Goal: Entertainment & Leisure: Consume media (video, audio)

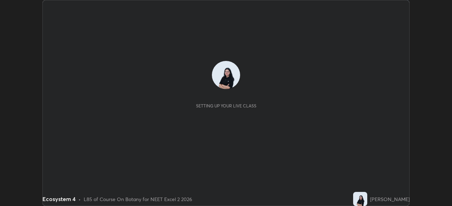
scroll to position [206, 452]
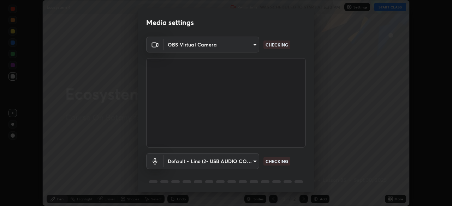
type input "8430282c75c9cf90d073dd2650c69e1562d55ee46f92edd4d0492a031e33ab74"
type input "default"
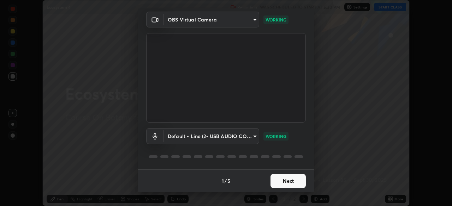
click at [296, 180] on button "Next" at bounding box center [287, 181] width 35 height 14
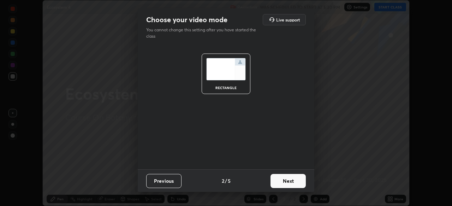
click at [297, 182] on button "Next" at bounding box center [287, 181] width 35 height 14
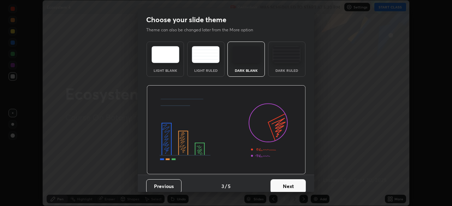
click at [297, 182] on button "Next" at bounding box center [287, 187] width 35 height 14
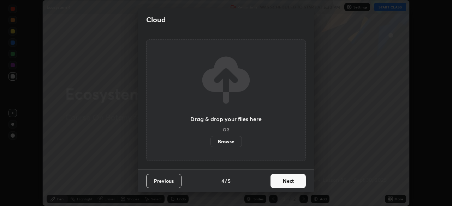
click at [296, 181] on button "Next" at bounding box center [287, 181] width 35 height 14
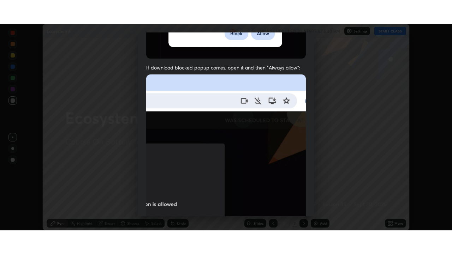
scroll to position [169, 0]
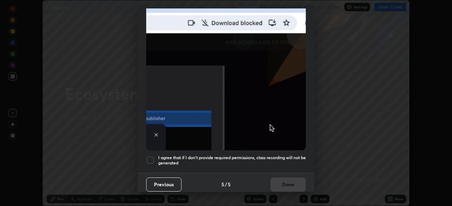
click at [154, 156] on div at bounding box center [150, 160] width 8 height 8
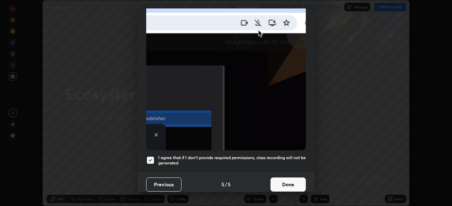
click at [290, 182] on button "Done" at bounding box center [287, 185] width 35 height 14
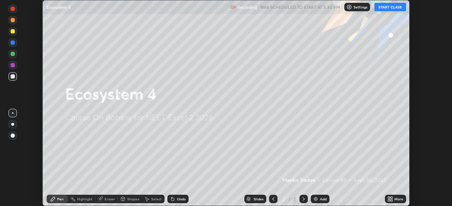
click at [402, 10] on button "START CLASS" at bounding box center [390, 7] width 32 height 8
click at [391, 198] on icon at bounding box center [391, 198] width 2 height 2
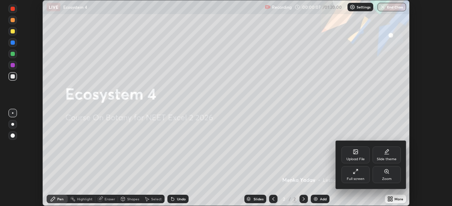
click at [361, 173] on div "Full screen" at bounding box center [355, 175] width 28 height 17
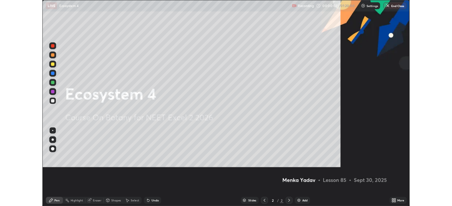
scroll to position [254, 452]
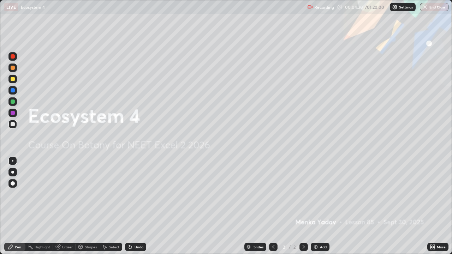
click at [322, 206] on div "Add" at bounding box center [323, 247] width 7 height 4
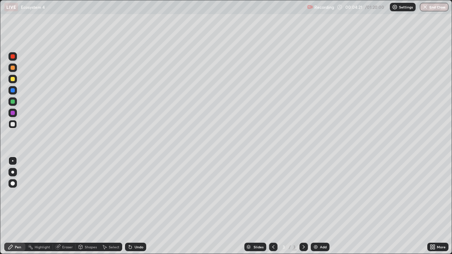
click at [12, 68] on div at bounding box center [13, 68] width 4 height 4
click at [12, 125] on div at bounding box center [13, 124] width 4 height 4
click at [11, 113] on div at bounding box center [13, 113] width 4 height 4
click at [136, 206] on div "Undo" at bounding box center [135, 247] width 21 height 8
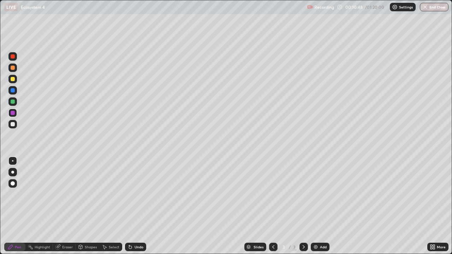
click at [136, 206] on div "Undo" at bounding box center [135, 247] width 21 height 8
click at [134, 206] on div "Undo" at bounding box center [138, 247] width 9 height 4
click at [14, 125] on div at bounding box center [13, 124] width 4 height 4
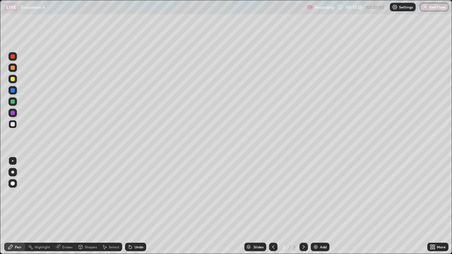
click at [317, 206] on img at bounding box center [316, 247] width 6 height 6
click at [13, 79] on div at bounding box center [13, 79] width 4 height 4
click at [135, 206] on div "Undo" at bounding box center [138, 247] width 9 height 4
click at [12, 112] on div at bounding box center [13, 113] width 4 height 4
click at [273, 206] on icon at bounding box center [273, 247] width 6 height 6
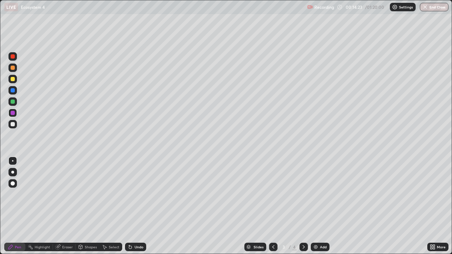
click at [11, 122] on div at bounding box center [12, 124] width 8 height 8
click at [133, 206] on div "Undo" at bounding box center [135, 247] width 21 height 8
click at [13, 100] on div at bounding box center [13, 102] width 4 height 4
click at [303, 206] on icon at bounding box center [304, 247] width 6 height 6
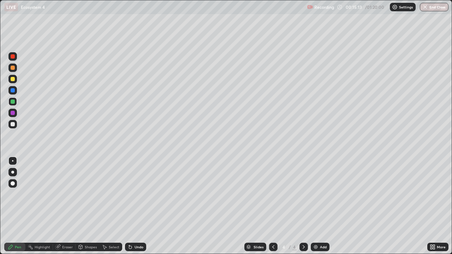
click at [13, 79] on div at bounding box center [13, 79] width 4 height 4
click at [13, 125] on div at bounding box center [13, 124] width 4 height 4
click at [133, 206] on div "Undo" at bounding box center [135, 247] width 21 height 8
click at [12, 100] on div at bounding box center [13, 102] width 4 height 4
click at [12, 113] on div at bounding box center [13, 113] width 4 height 4
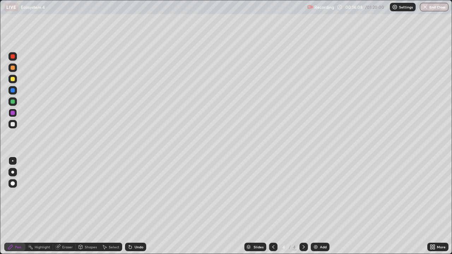
click at [13, 124] on div at bounding box center [13, 124] width 4 height 4
click at [11, 114] on div at bounding box center [13, 113] width 4 height 4
click at [318, 206] on div "Add" at bounding box center [320, 247] width 19 height 8
click at [12, 100] on div at bounding box center [13, 102] width 4 height 4
click at [136, 206] on div "Undo" at bounding box center [138, 247] width 9 height 4
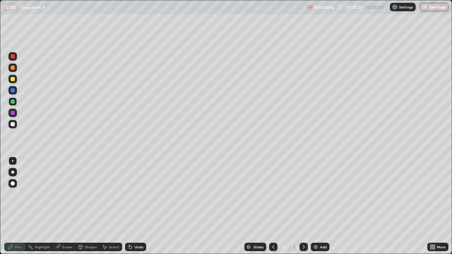
click at [136, 206] on div "Undo" at bounding box center [138, 247] width 9 height 4
click at [133, 206] on div "Undo" at bounding box center [135, 247] width 21 height 8
click at [13, 124] on div at bounding box center [13, 124] width 4 height 4
click at [12, 91] on div at bounding box center [13, 90] width 4 height 4
click at [13, 79] on div at bounding box center [13, 79] width 4 height 4
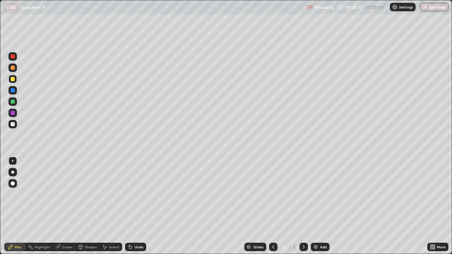
click at [13, 101] on div at bounding box center [13, 102] width 4 height 4
click at [11, 115] on div at bounding box center [13, 113] width 4 height 4
click at [319, 206] on div "Add" at bounding box center [320, 247] width 19 height 8
click at [13, 69] on div at bounding box center [13, 68] width 4 height 4
click at [12, 103] on div at bounding box center [13, 102] width 4 height 4
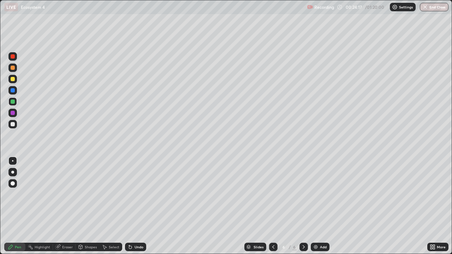
click at [135, 206] on div "Undo" at bounding box center [135, 247] width 21 height 8
click at [13, 123] on div at bounding box center [13, 124] width 4 height 4
click at [11, 98] on div at bounding box center [12, 101] width 8 height 8
click at [10, 111] on div at bounding box center [12, 113] width 8 height 8
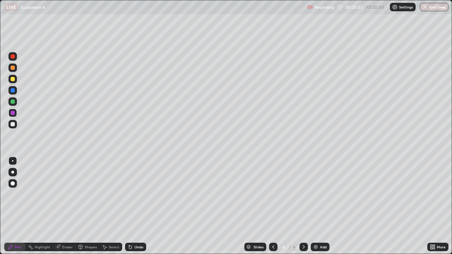
click at [12, 101] on div at bounding box center [13, 102] width 4 height 4
click at [132, 206] on div "Undo" at bounding box center [135, 247] width 21 height 8
click at [134, 206] on div "Undo" at bounding box center [138, 247] width 9 height 4
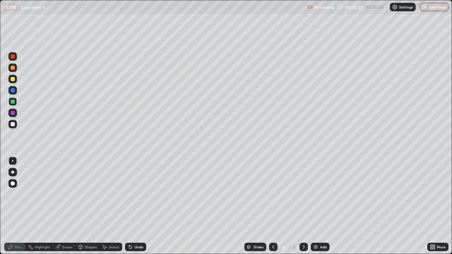
click at [134, 206] on div "Undo" at bounding box center [138, 247] width 9 height 4
click at [135, 206] on div "Undo" at bounding box center [138, 247] width 9 height 4
click at [134, 206] on div "Undo" at bounding box center [138, 247] width 9 height 4
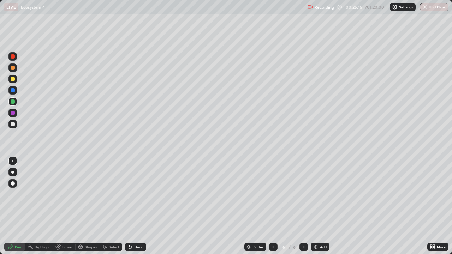
click at [13, 113] on div at bounding box center [13, 113] width 4 height 4
click at [320, 206] on div "Add" at bounding box center [323, 247] width 7 height 4
click at [12, 78] on div at bounding box center [13, 79] width 4 height 4
click at [138, 206] on div "Undo" at bounding box center [138, 247] width 9 height 4
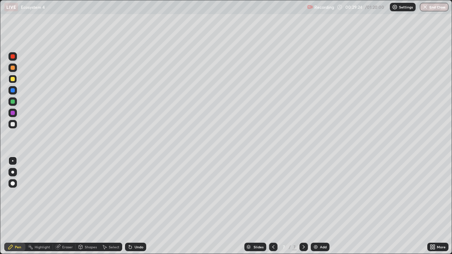
click at [14, 111] on div at bounding box center [13, 113] width 4 height 4
click at [13, 124] on div at bounding box center [13, 124] width 4 height 4
click at [12, 113] on div at bounding box center [13, 113] width 4 height 4
click at [11, 101] on div at bounding box center [13, 102] width 4 height 4
click at [314, 206] on img at bounding box center [316, 247] width 6 height 6
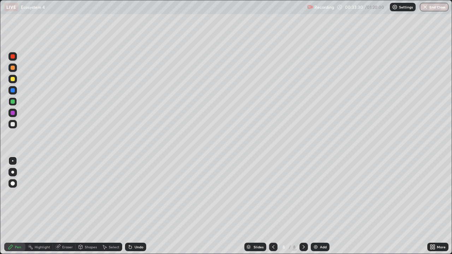
click at [14, 67] on div at bounding box center [13, 68] width 4 height 4
click at [134, 206] on div "Undo" at bounding box center [135, 247] width 21 height 8
click at [135, 206] on div "Undo" at bounding box center [135, 247] width 21 height 8
click at [86, 206] on div "Shapes" at bounding box center [91, 247] width 12 height 4
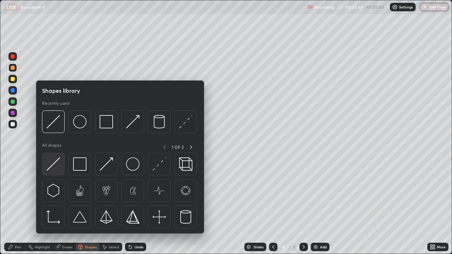
click at [51, 169] on img at bounding box center [53, 163] width 13 height 13
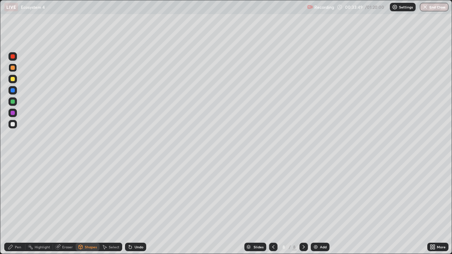
click at [17, 206] on div "Pen" at bounding box center [18, 247] width 6 height 4
click at [10, 112] on div at bounding box center [12, 113] width 8 height 8
click at [10, 89] on div at bounding box center [12, 90] width 8 height 8
click at [13, 126] on div at bounding box center [13, 124] width 4 height 4
click at [134, 206] on div "Undo" at bounding box center [138, 247] width 9 height 4
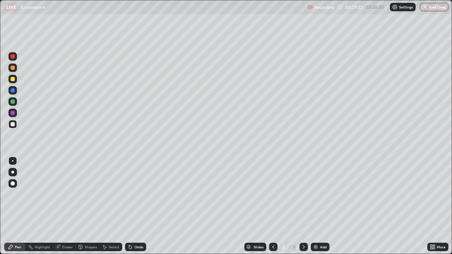
click at [315, 206] on div "Add" at bounding box center [320, 247] width 19 height 8
click at [10, 72] on div at bounding box center [12, 67] width 8 height 11
click at [12, 101] on div at bounding box center [13, 102] width 4 height 4
click at [12, 123] on div at bounding box center [13, 124] width 4 height 4
click at [13, 111] on div at bounding box center [13, 113] width 4 height 4
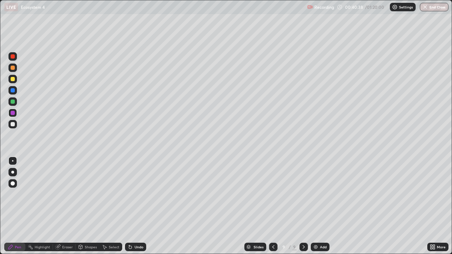
click at [12, 102] on div at bounding box center [13, 102] width 4 height 4
click at [12, 124] on div at bounding box center [13, 124] width 4 height 4
click at [137, 206] on div "Undo" at bounding box center [138, 247] width 9 height 4
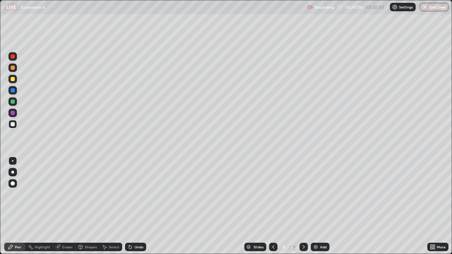
click at [136, 206] on div "Undo" at bounding box center [138, 247] width 9 height 4
click at [12, 99] on div at bounding box center [12, 101] width 8 height 8
click at [14, 90] on div at bounding box center [13, 90] width 4 height 4
click at [320, 206] on div "Add" at bounding box center [323, 247] width 7 height 4
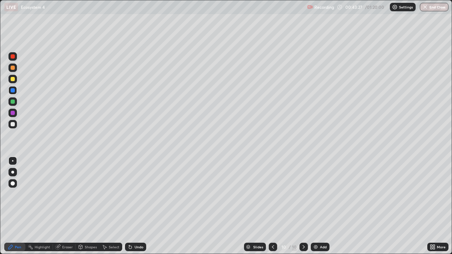
click at [12, 69] on div at bounding box center [13, 68] width 4 height 4
click at [13, 98] on div at bounding box center [12, 101] width 8 height 8
click at [13, 90] on div at bounding box center [13, 90] width 4 height 4
click at [134, 206] on div "Undo" at bounding box center [138, 247] width 9 height 4
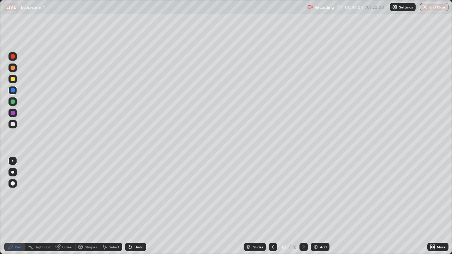
click at [129, 206] on icon at bounding box center [130, 247] width 3 height 3
click at [10, 113] on div at bounding box center [12, 113] width 8 height 8
click at [134, 206] on div "Undo" at bounding box center [138, 247] width 9 height 4
click at [135, 206] on div "Undo" at bounding box center [138, 247] width 9 height 4
click at [320, 206] on div "Add" at bounding box center [323, 247] width 7 height 4
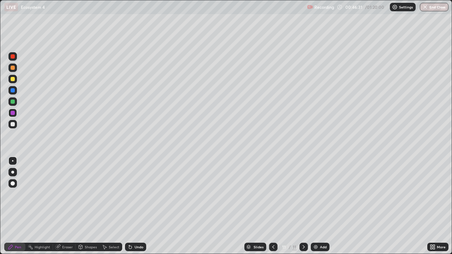
click at [12, 68] on div at bounding box center [13, 68] width 4 height 4
click at [134, 206] on div "Undo" at bounding box center [138, 247] width 9 height 4
click at [135, 206] on div "Undo" at bounding box center [135, 247] width 21 height 8
click at [137, 206] on div "Undo" at bounding box center [135, 247] width 21 height 8
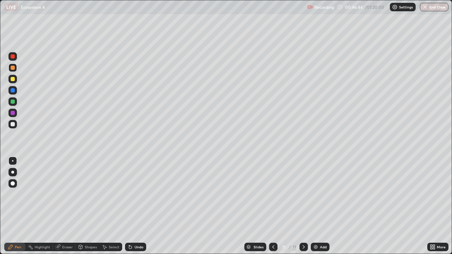
click at [10, 126] on div at bounding box center [12, 124] width 8 height 8
click at [13, 103] on div at bounding box center [13, 102] width 4 height 4
click at [12, 113] on div at bounding box center [13, 113] width 4 height 4
click at [137, 206] on div "Undo" at bounding box center [138, 247] width 9 height 4
click at [129, 206] on icon at bounding box center [129, 245] width 1 height 1
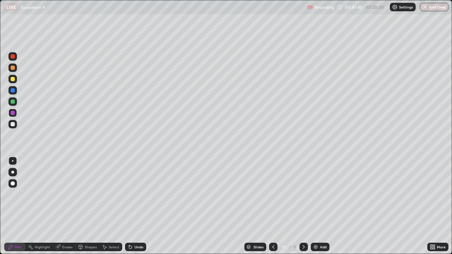
click at [129, 206] on icon at bounding box center [129, 245] width 1 height 1
click at [13, 91] on div at bounding box center [13, 90] width 4 height 4
click at [133, 206] on div "Undo" at bounding box center [135, 247] width 21 height 8
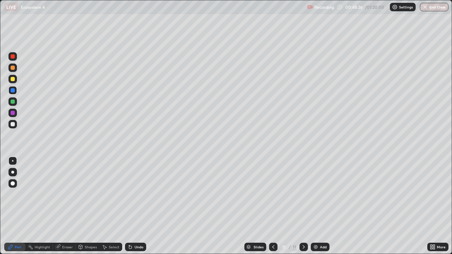
click at [134, 206] on div "Undo" at bounding box center [138, 247] width 9 height 4
click at [315, 206] on img at bounding box center [316, 247] width 6 height 6
click at [14, 71] on div at bounding box center [12, 68] width 8 height 8
click at [135, 206] on div "Undo" at bounding box center [138, 247] width 9 height 4
click at [10, 103] on div at bounding box center [12, 101] width 8 height 8
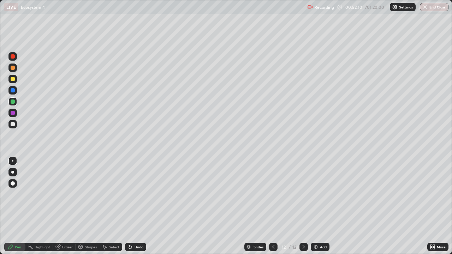
click at [9, 127] on div at bounding box center [12, 124] width 8 height 8
click at [135, 206] on div "Undo" at bounding box center [138, 247] width 9 height 4
click at [129, 206] on icon at bounding box center [130, 247] width 3 height 3
click at [317, 206] on img at bounding box center [316, 247] width 6 height 6
click at [13, 103] on div at bounding box center [13, 102] width 4 height 4
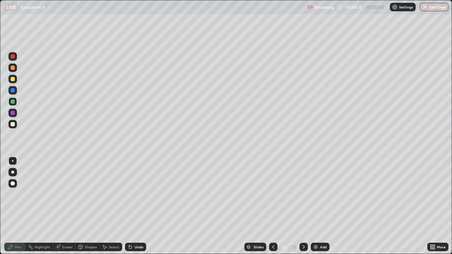
click at [13, 91] on div at bounding box center [13, 90] width 4 height 4
click at [11, 124] on div at bounding box center [13, 124] width 4 height 4
click at [12, 112] on div at bounding box center [13, 113] width 4 height 4
click at [134, 206] on div "Undo" at bounding box center [138, 247] width 9 height 4
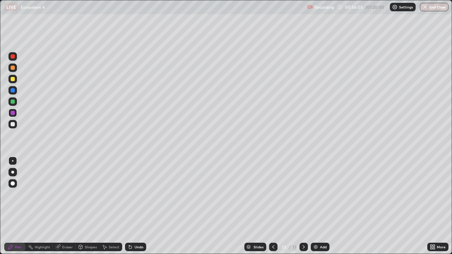
click at [129, 206] on icon at bounding box center [129, 245] width 1 height 1
click at [13, 126] on div at bounding box center [13, 124] width 4 height 4
click at [137, 206] on div "Undo" at bounding box center [138, 247] width 9 height 4
click at [12, 114] on div at bounding box center [13, 113] width 4 height 4
click at [11, 93] on div at bounding box center [12, 90] width 8 height 8
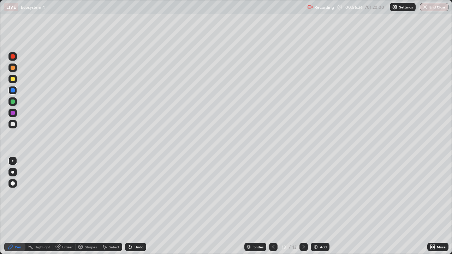
click at [133, 206] on div "Undo" at bounding box center [135, 247] width 21 height 8
click at [10, 124] on div at bounding box center [12, 124] width 8 height 8
click at [427, 6] on img "button" at bounding box center [425, 7] width 6 height 6
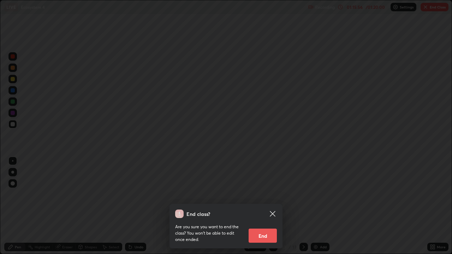
click at [265, 206] on button "End" at bounding box center [262, 236] width 28 height 14
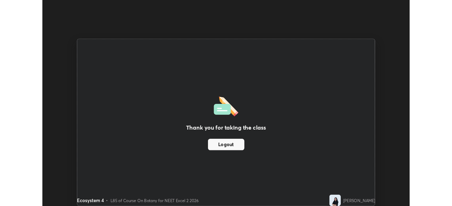
scroll to position [35083, 34838]
